Goal: Check status: Check status

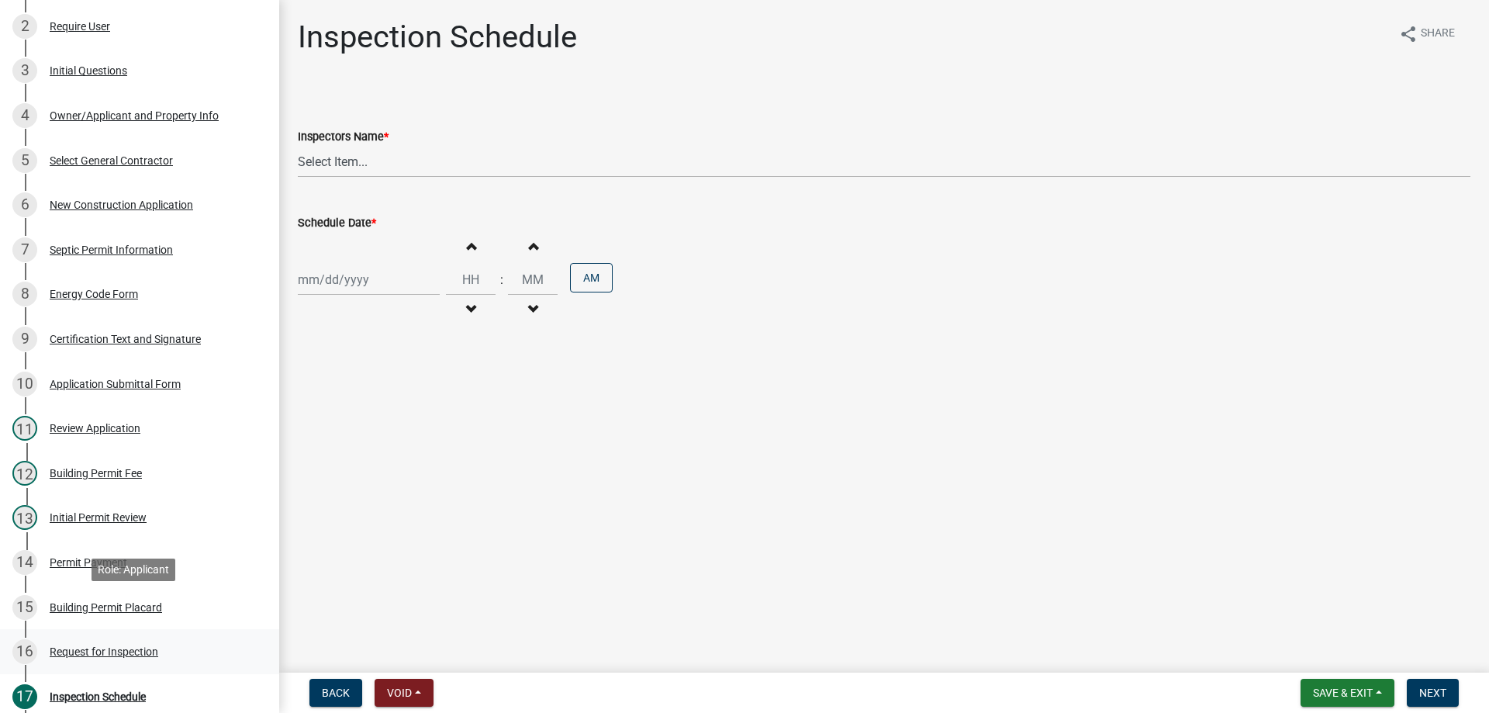
scroll to position [388, 0]
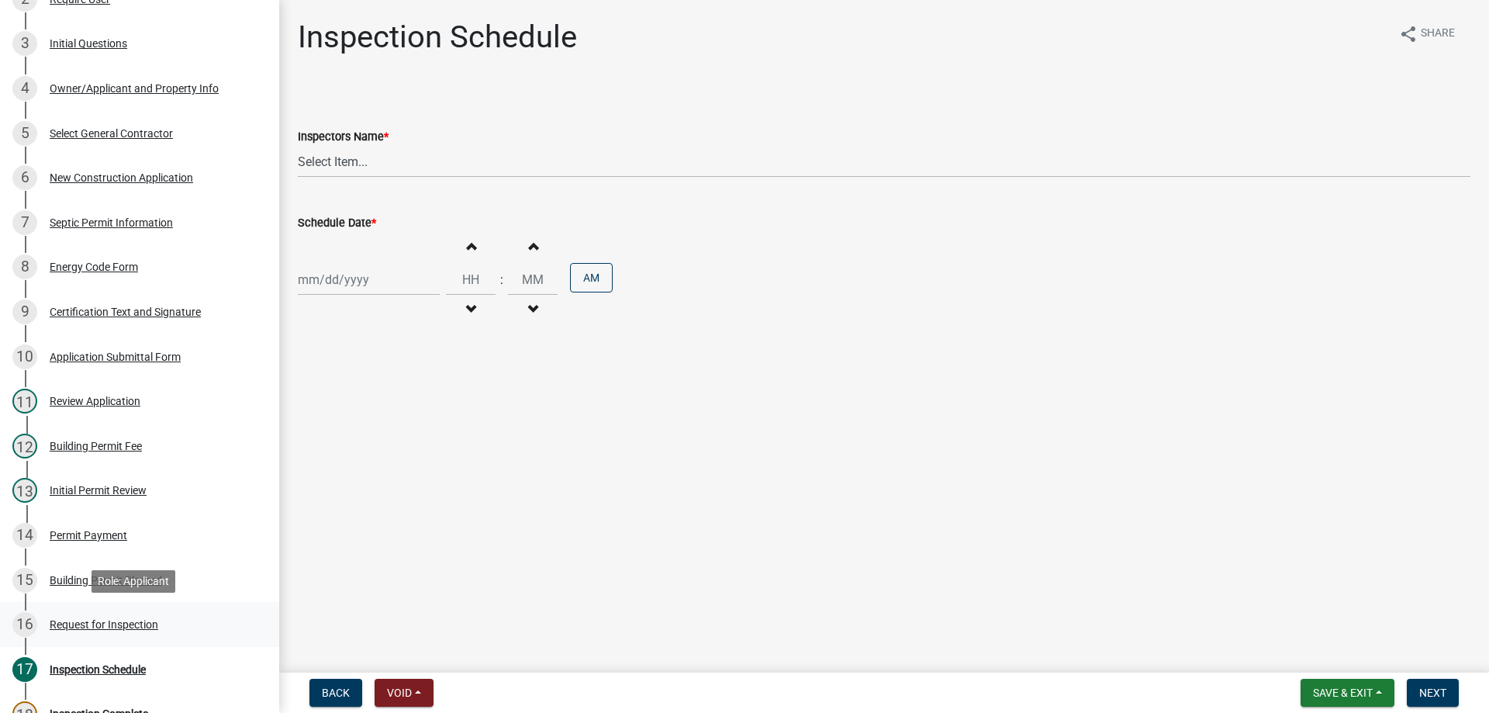
click at [92, 623] on div "Request for Inspection" at bounding box center [104, 624] width 109 height 11
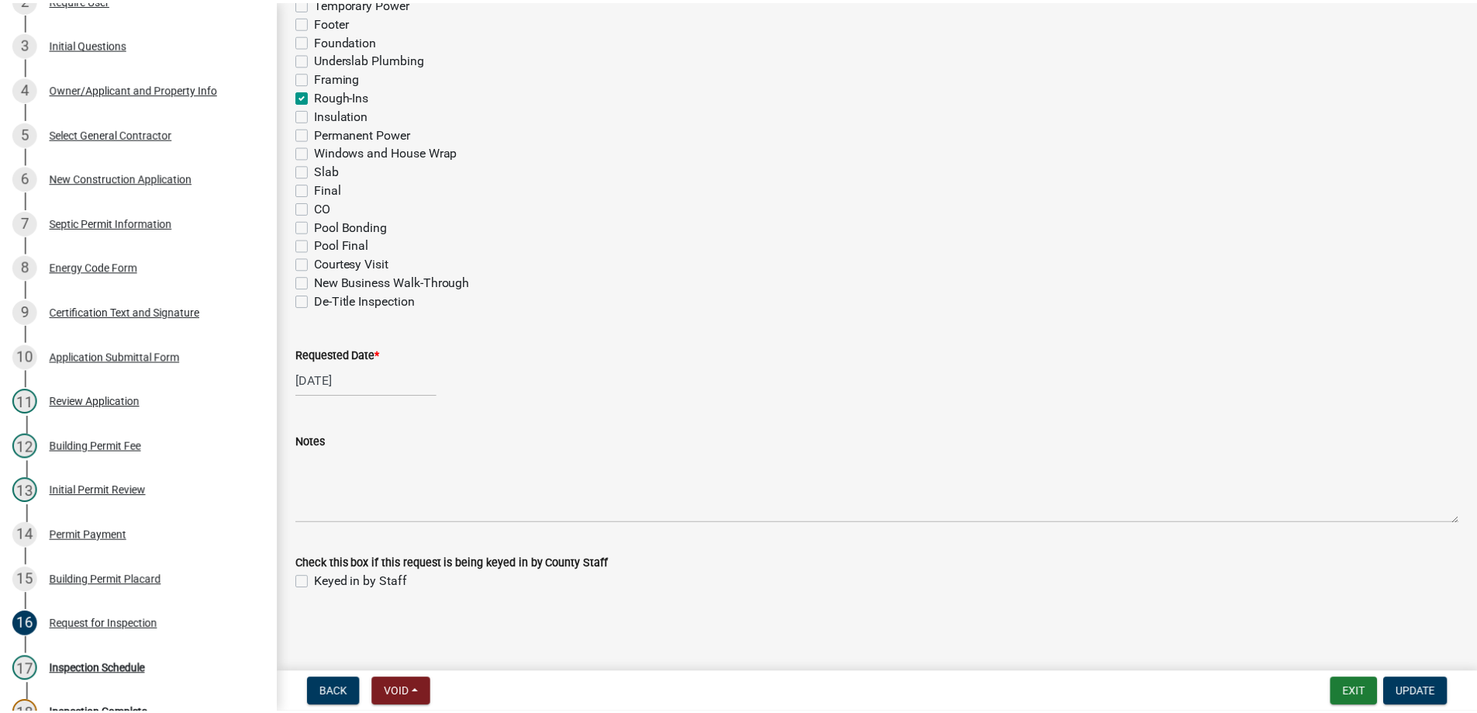
scroll to position [678, 0]
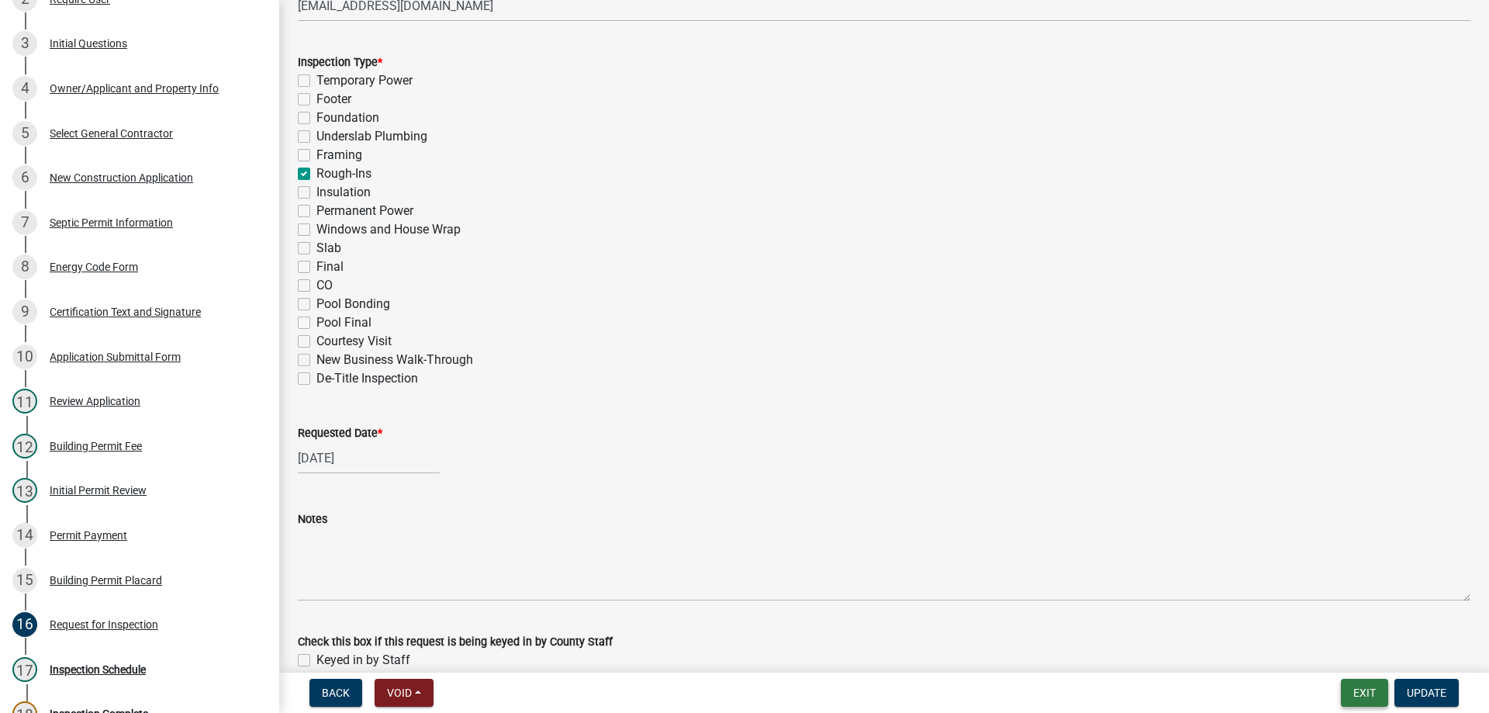
click at [1345, 685] on button "Exit" at bounding box center [1364, 692] width 47 height 28
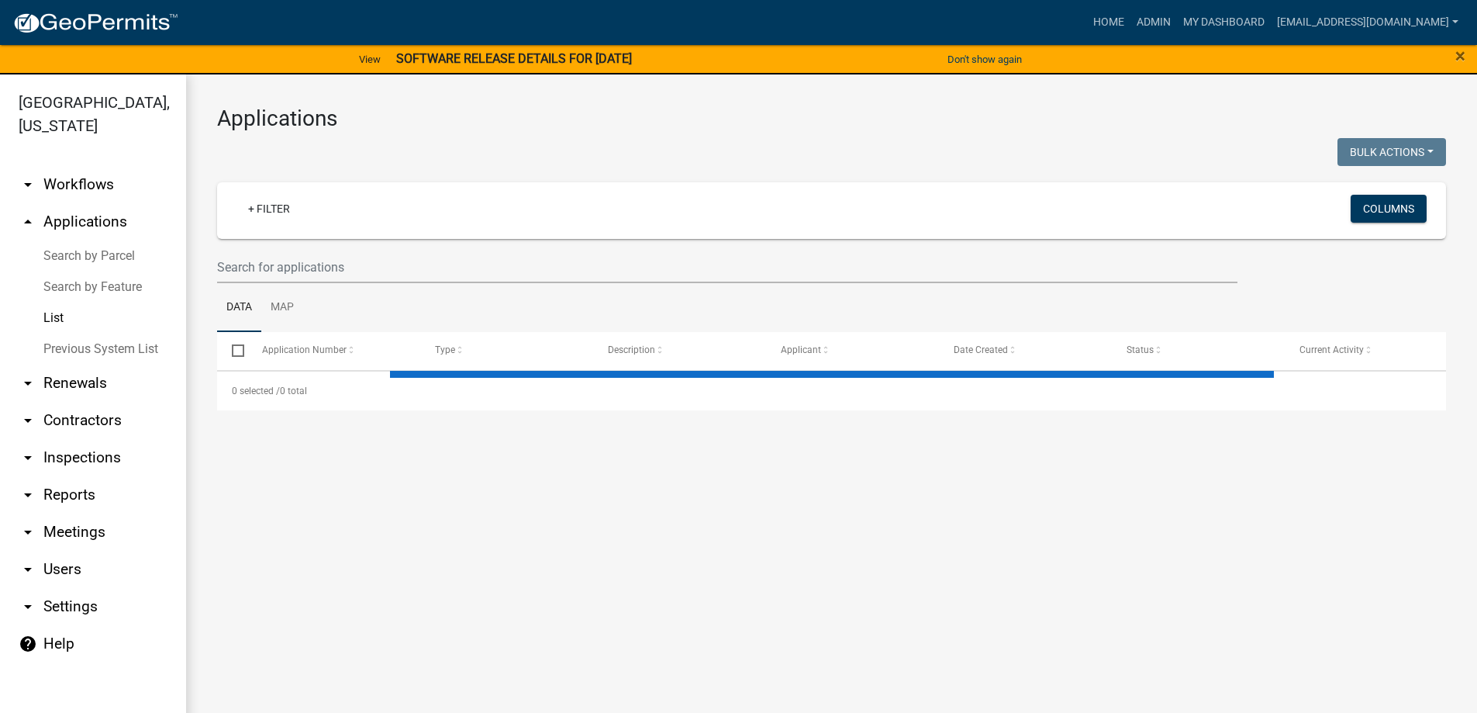
select select "3: 100"
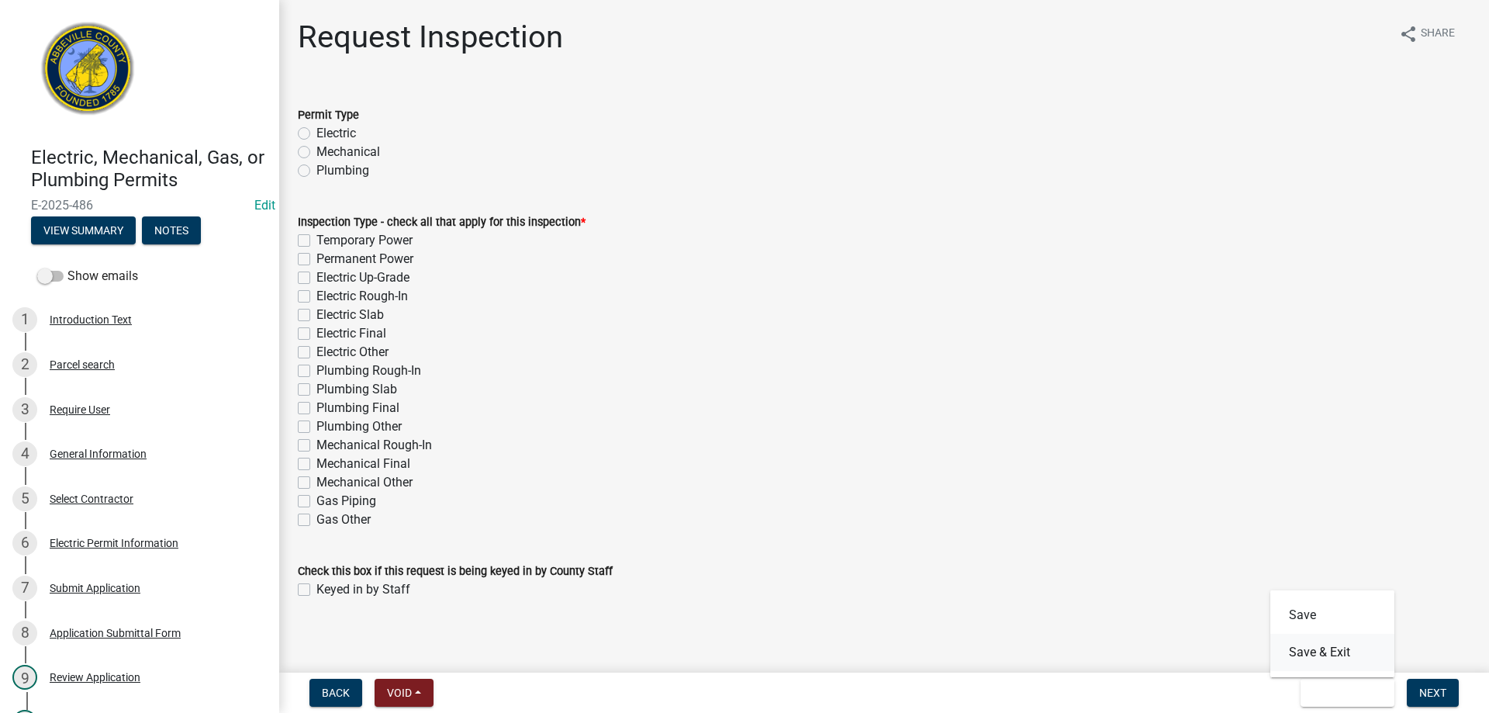
click at [1340, 656] on button "Save & Exit" at bounding box center [1332, 652] width 124 height 37
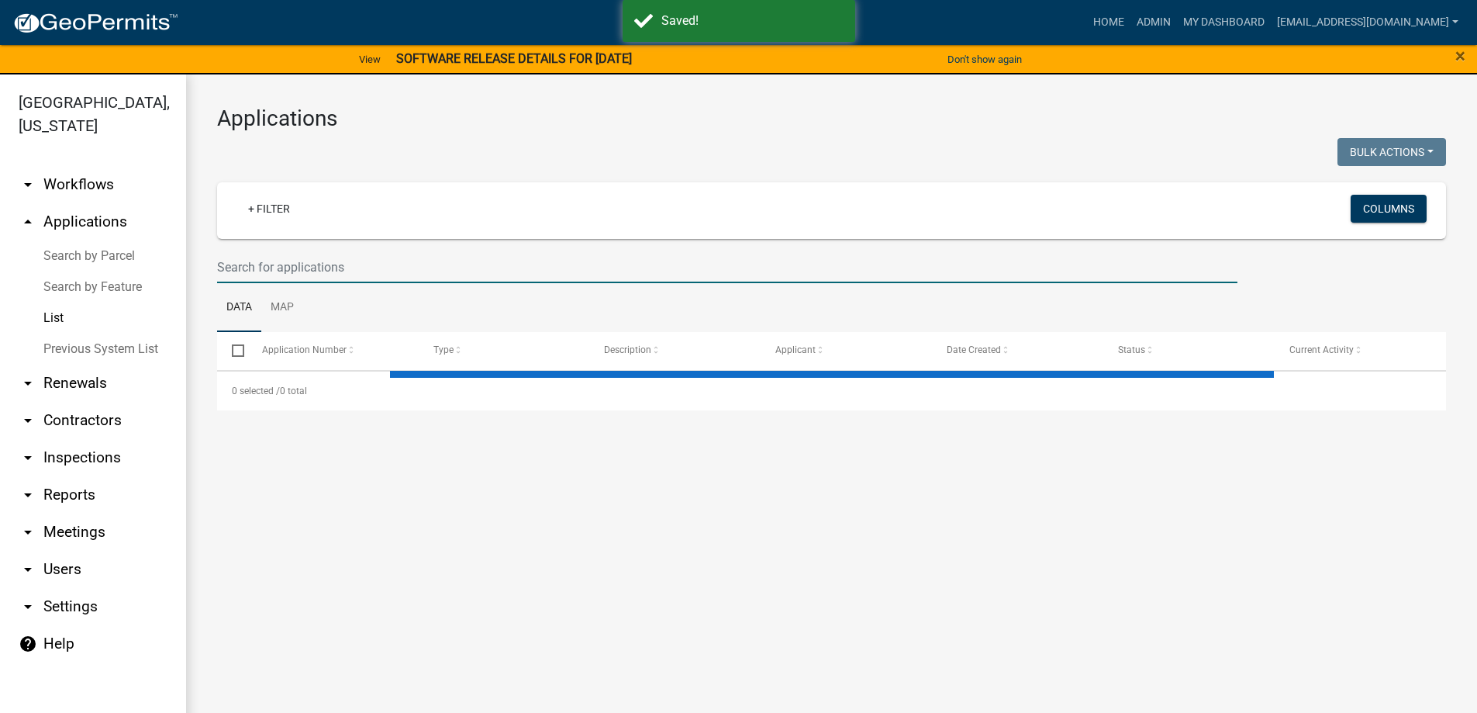
click at [278, 265] on input "text" at bounding box center [727, 267] width 1020 height 32
type input "72"
select select "3: 100"
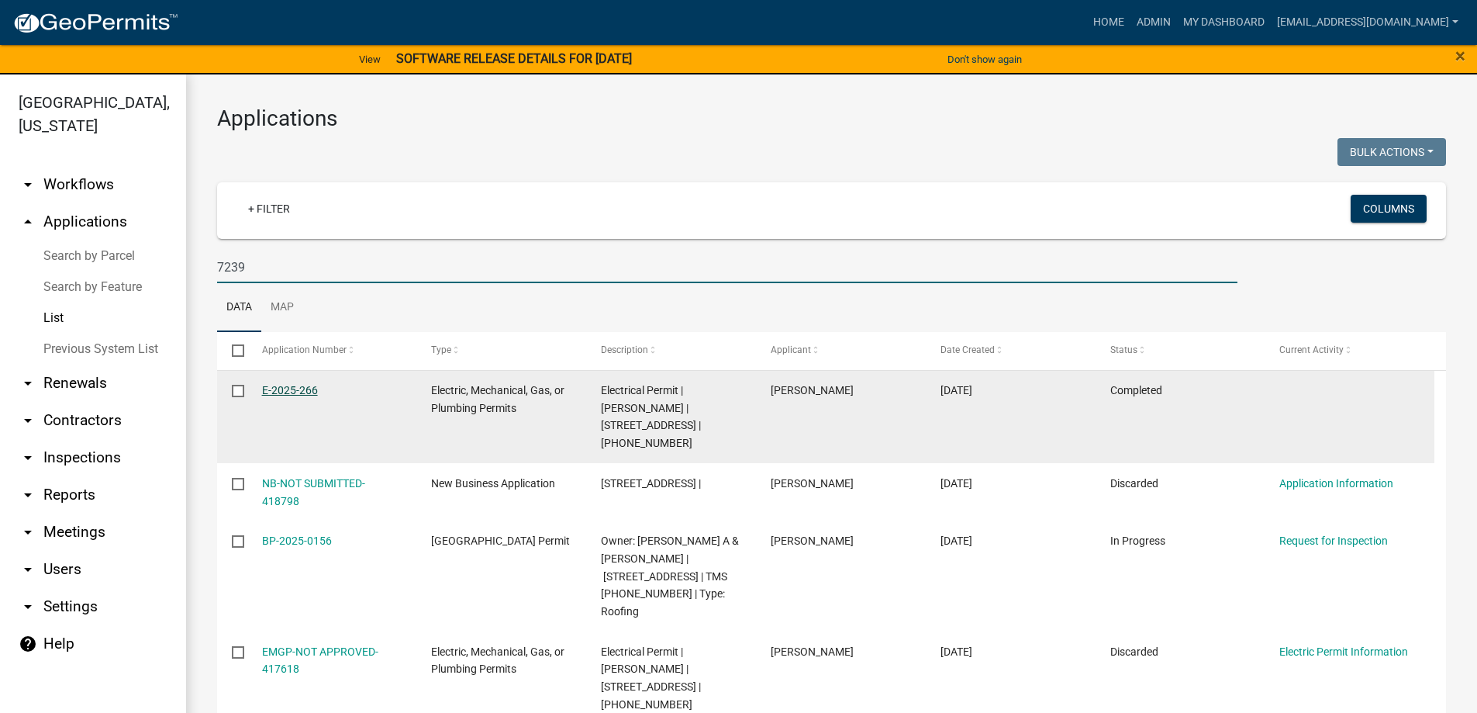
type input "7239"
click at [278, 385] on link "E-2025-266" at bounding box center [290, 390] width 56 height 12
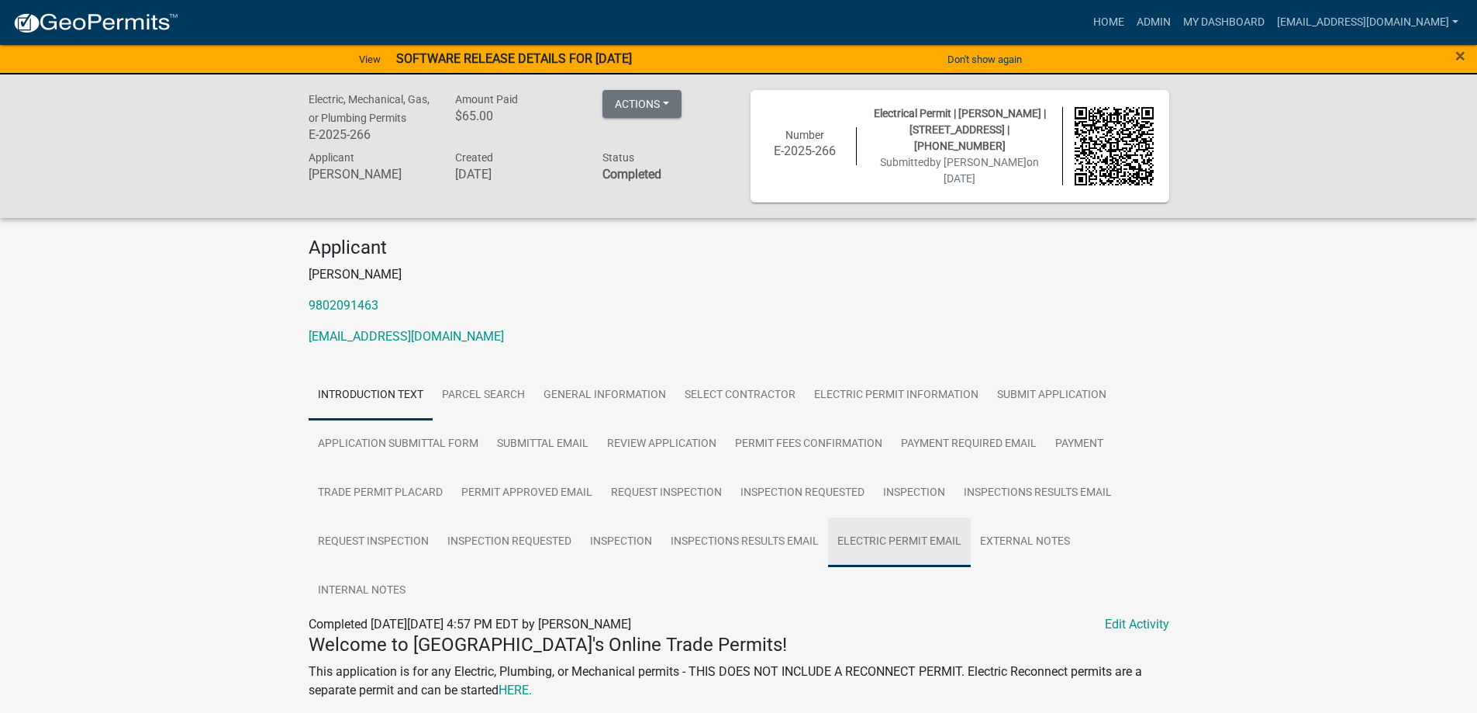
click at [918, 543] on link "Electric Permit Email" at bounding box center [899, 542] width 143 height 50
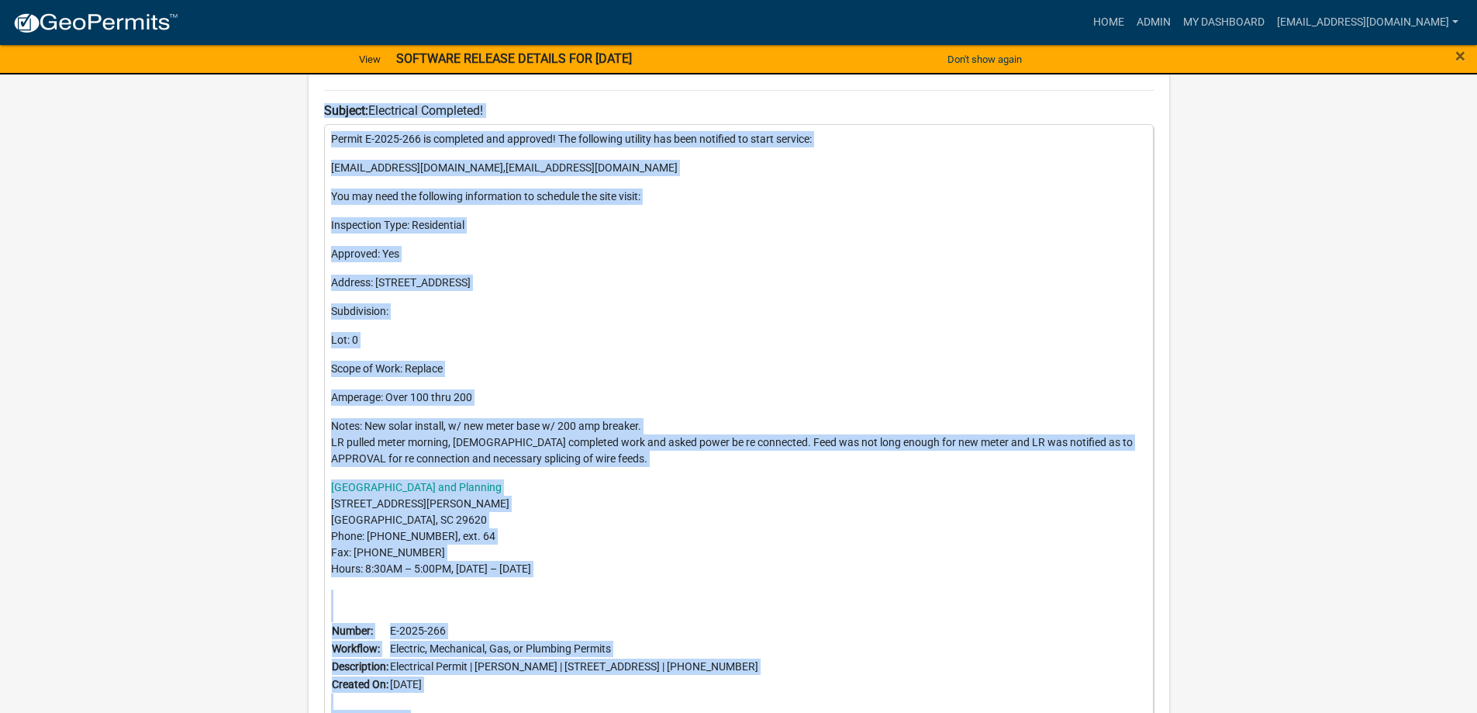
scroll to position [937, 0]
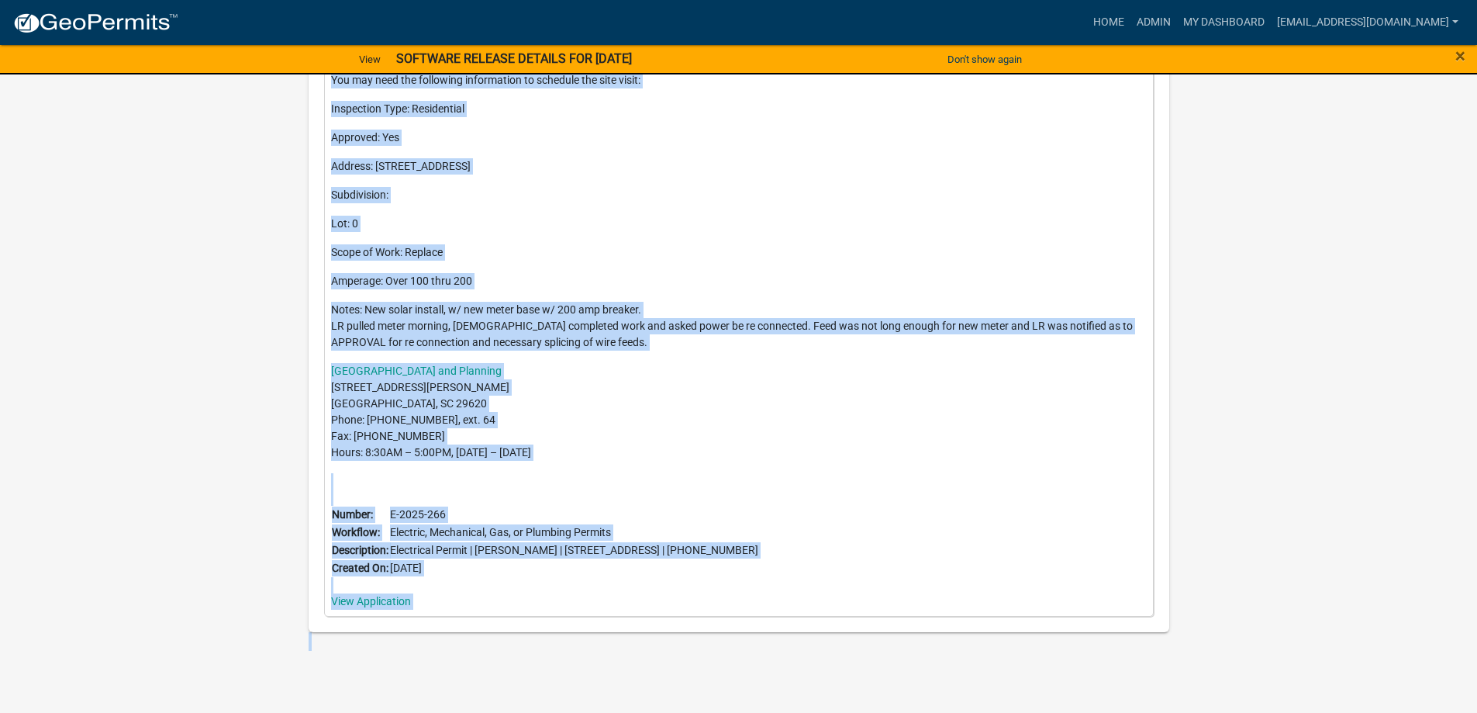
drag, startPoint x: 318, startPoint y: 243, endPoint x: 480, endPoint y: 661, distance: 447.5
copy div "Delivered on Friday, September 26, 2025 at 4:24 PM EDT Options Send to the appl…"
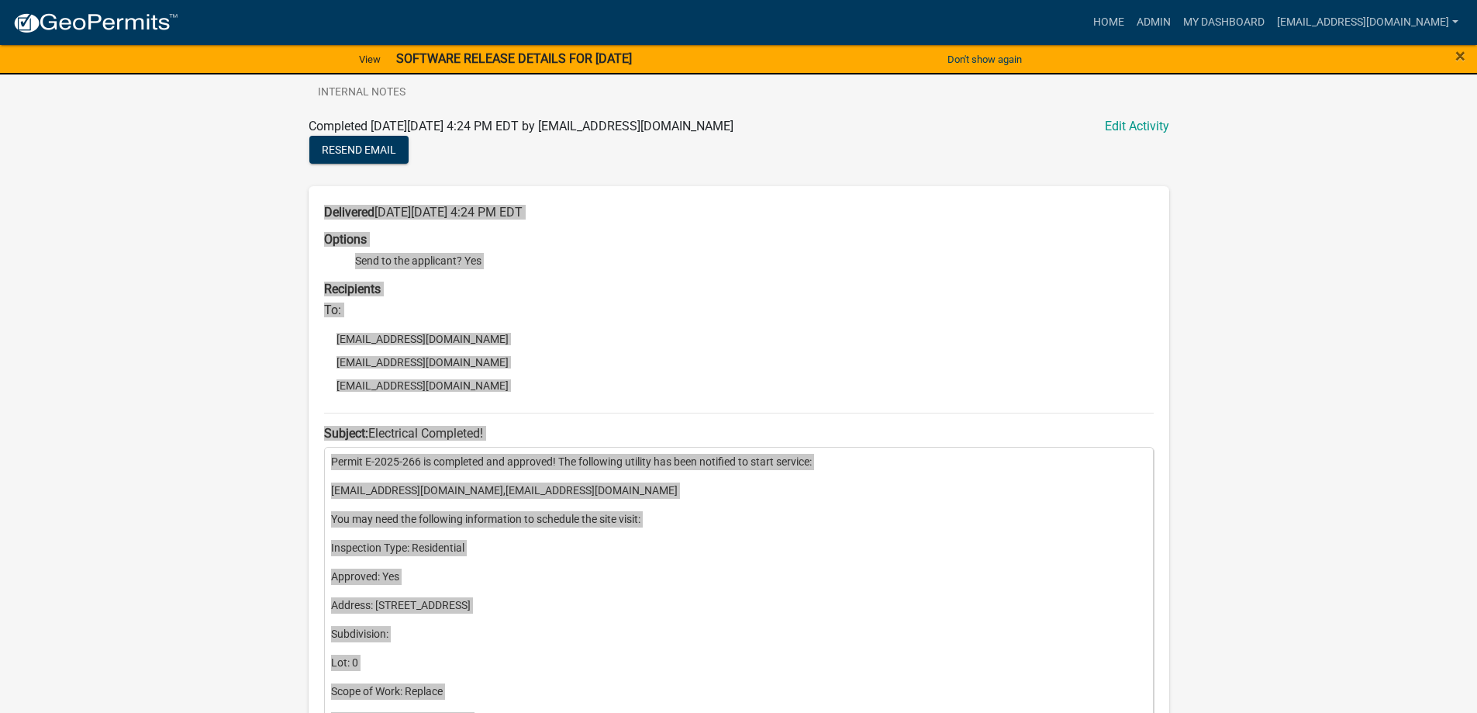
scroll to position [471, 0]
